Goal: Information Seeking & Learning: Learn about a topic

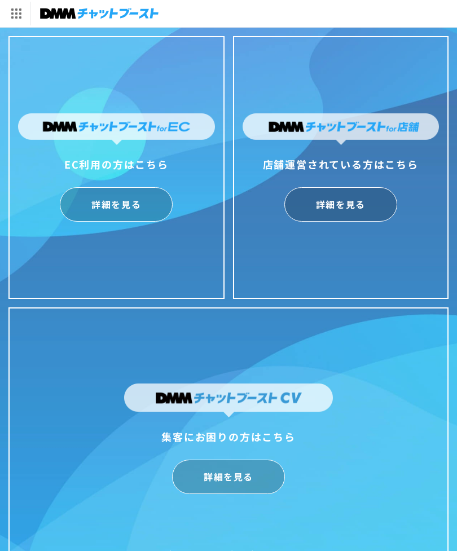
click at [370, 211] on link "詳細を見る" at bounding box center [340, 204] width 113 height 34
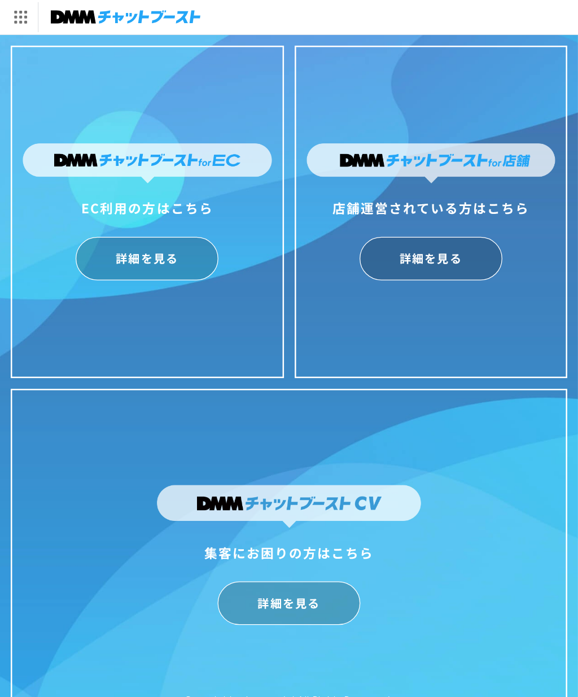
scroll to position [15, 0]
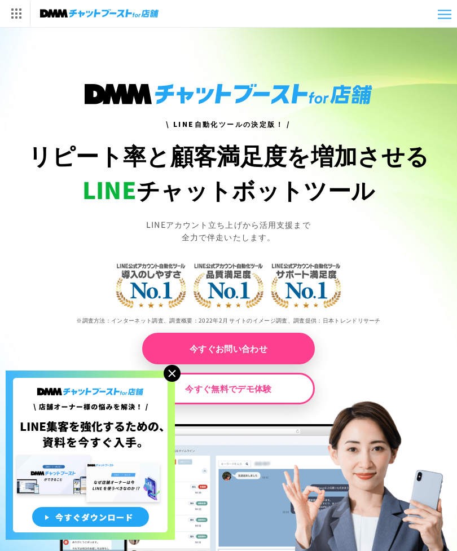
click at [439, 19] on div at bounding box center [445, 18] width 14 height 1
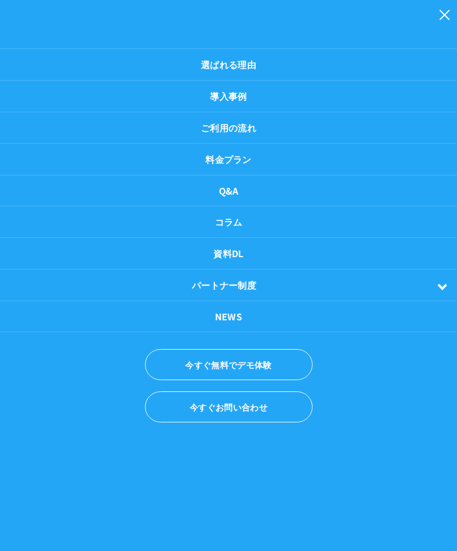
click at [438, 29] on div at bounding box center [445, 28] width 14 height 10
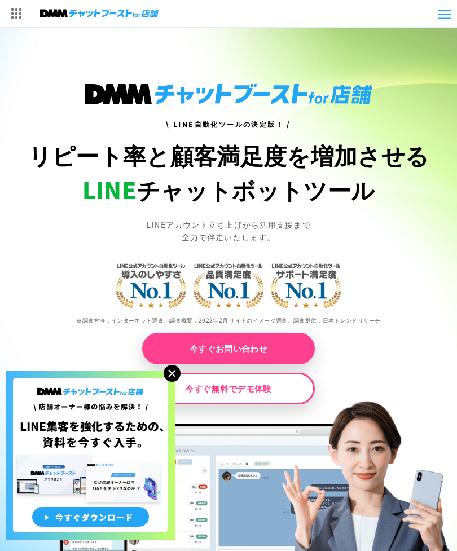
click at [448, 18] on div at bounding box center [445, 18] width 14 height 1
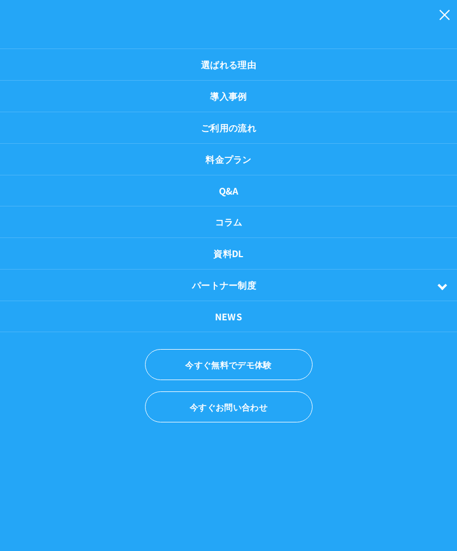
click at [441, 16] on ul "選ばれる理由 導入事例 ご利用の流れ 料金プラン Q&A コラム 資料DL パートナー制度 パートナーについて" at bounding box center [228, 239] width 457 height 479
click at [439, 14] on ul "選ばれる理由 導入事例 ご利用の流れ 料金プラン Q&A コラム 資料DL パートナー制度 パートナーについて" at bounding box center [228, 239] width 457 height 479
click at [440, 24] on div at bounding box center [445, 28] width 14 height 10
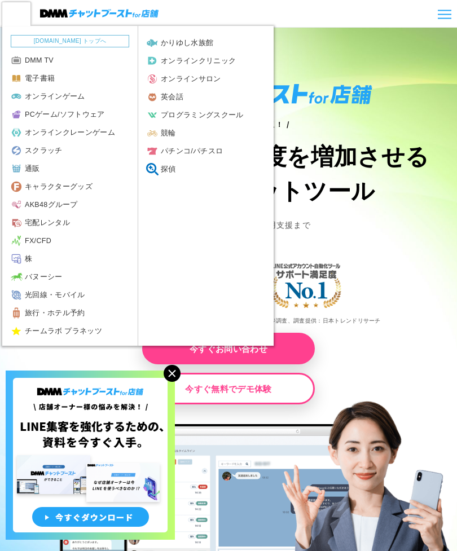
click at [7, 14] on img at bounding box center [16, 14] width 28 height 24
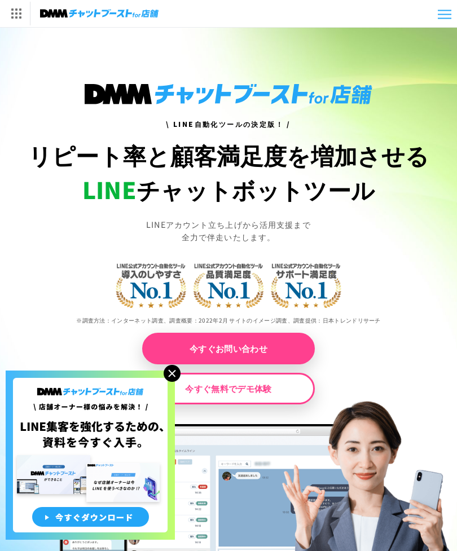
click at [443, 18] on div at bounding box center [445, 18] width 14 height 1
